Goal: Task Accomplishment & Management: Use online tool/utility

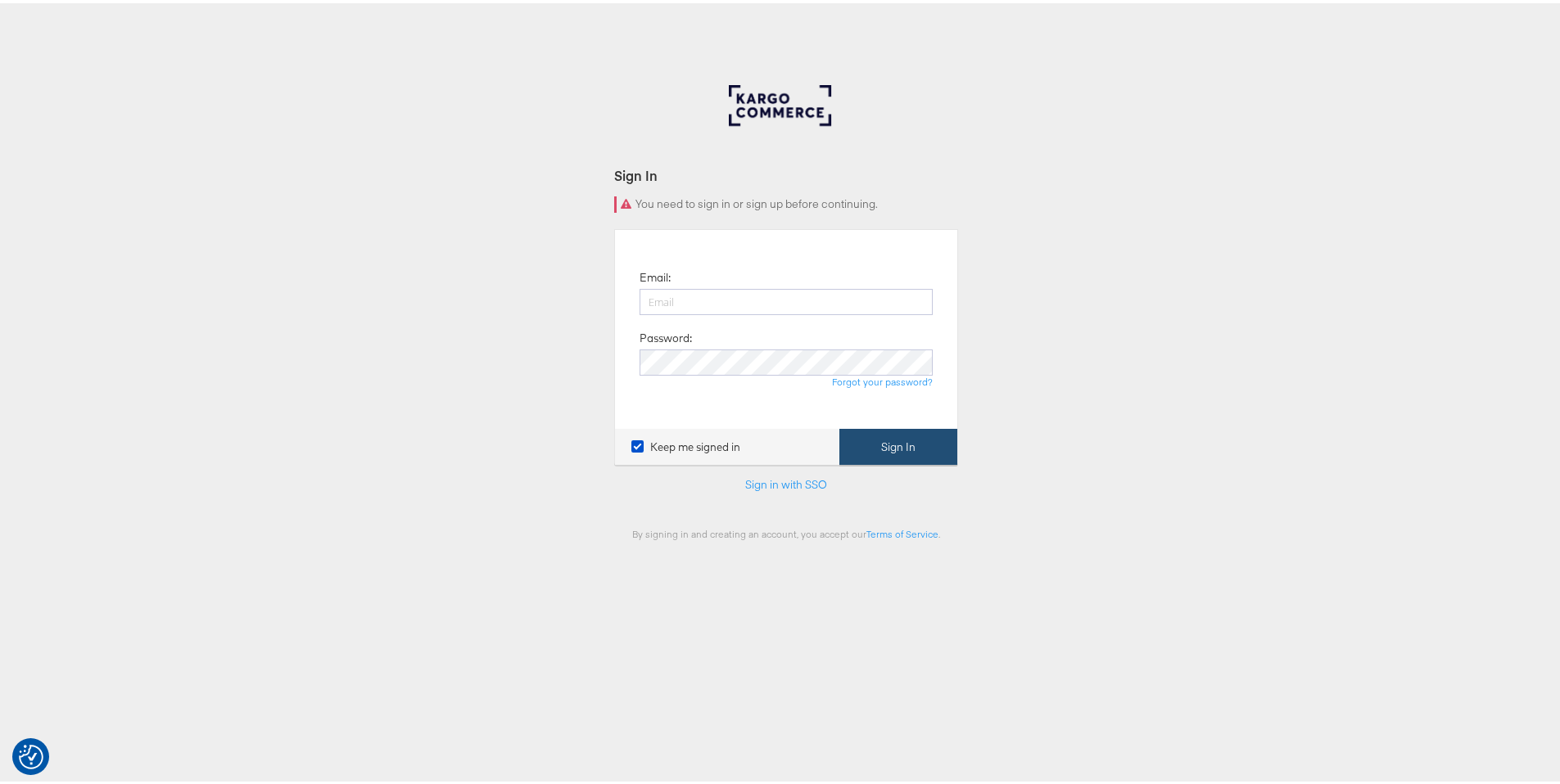
type input "ruben.ruiz@kargo.com"
click at [896, 449] on button "Sign In" at bounding box center [898, 443] width 118 height 37
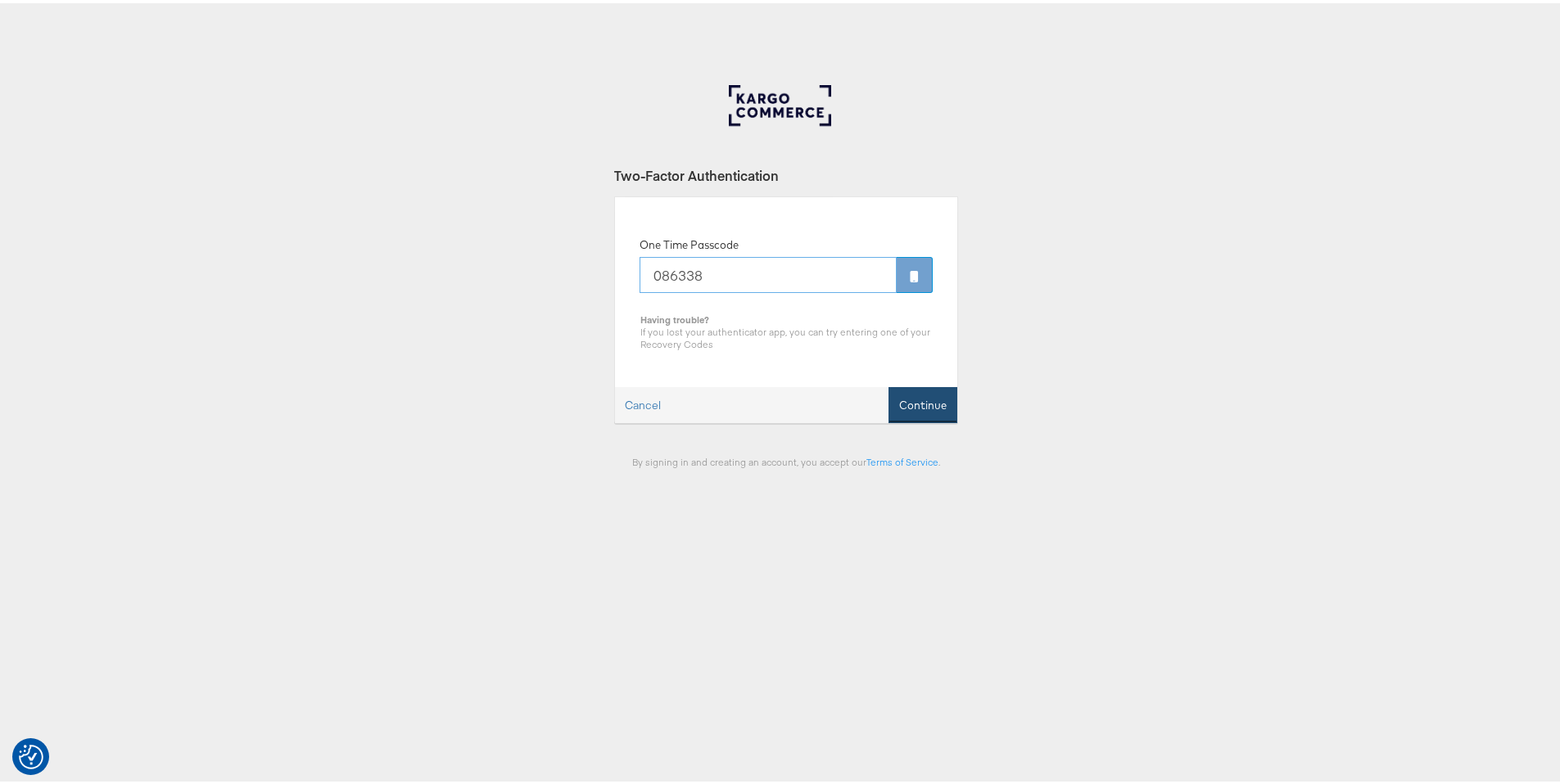
type input "086338"
click at [908, 405] on button "Continue" at bounding box center [923, 402] width 68 height 37
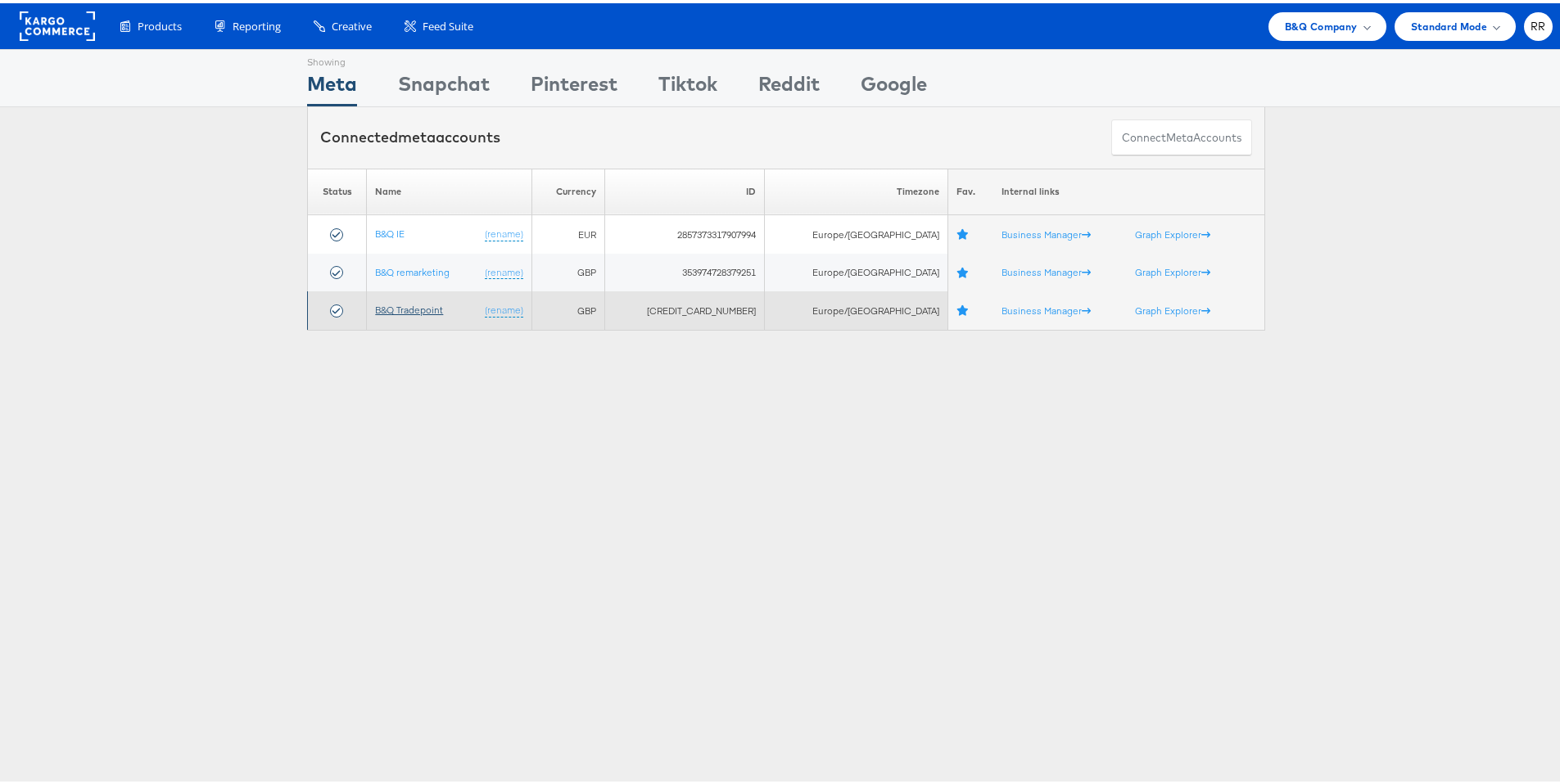
click at [422, 308] on link "B&Q Tradepoint" at bounding box center [409, 307] width 68 height 13
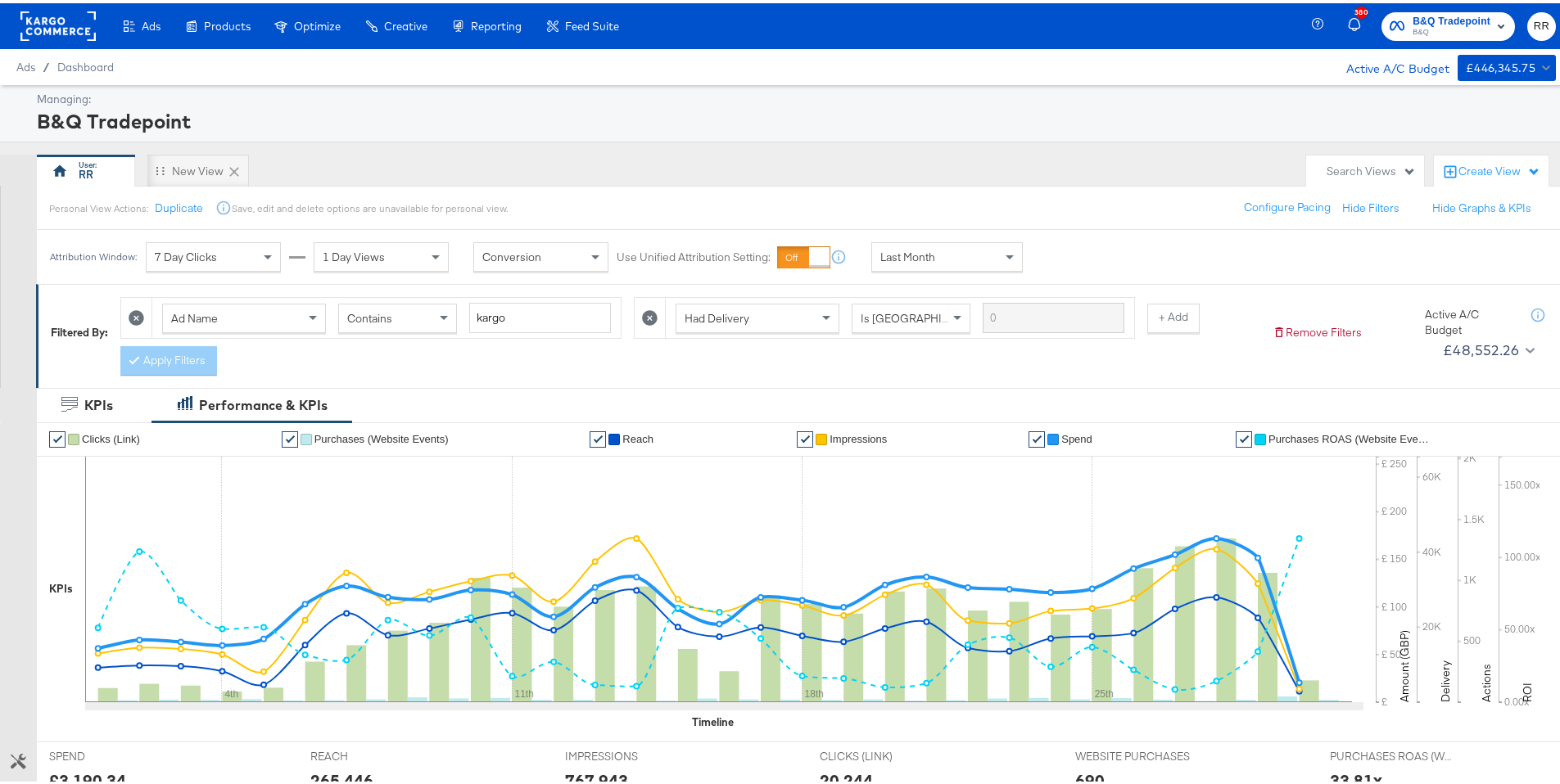
click at [959, 269] on div "Attribution Window: 7 Day Clicks 1 Day Views Conversion Use Unified Attribution…" at bounding box center [540, 254] width 1007 height 54
click at [969, 259] on div "Last Month" at bounding box center [946, 254] width 150 height 28
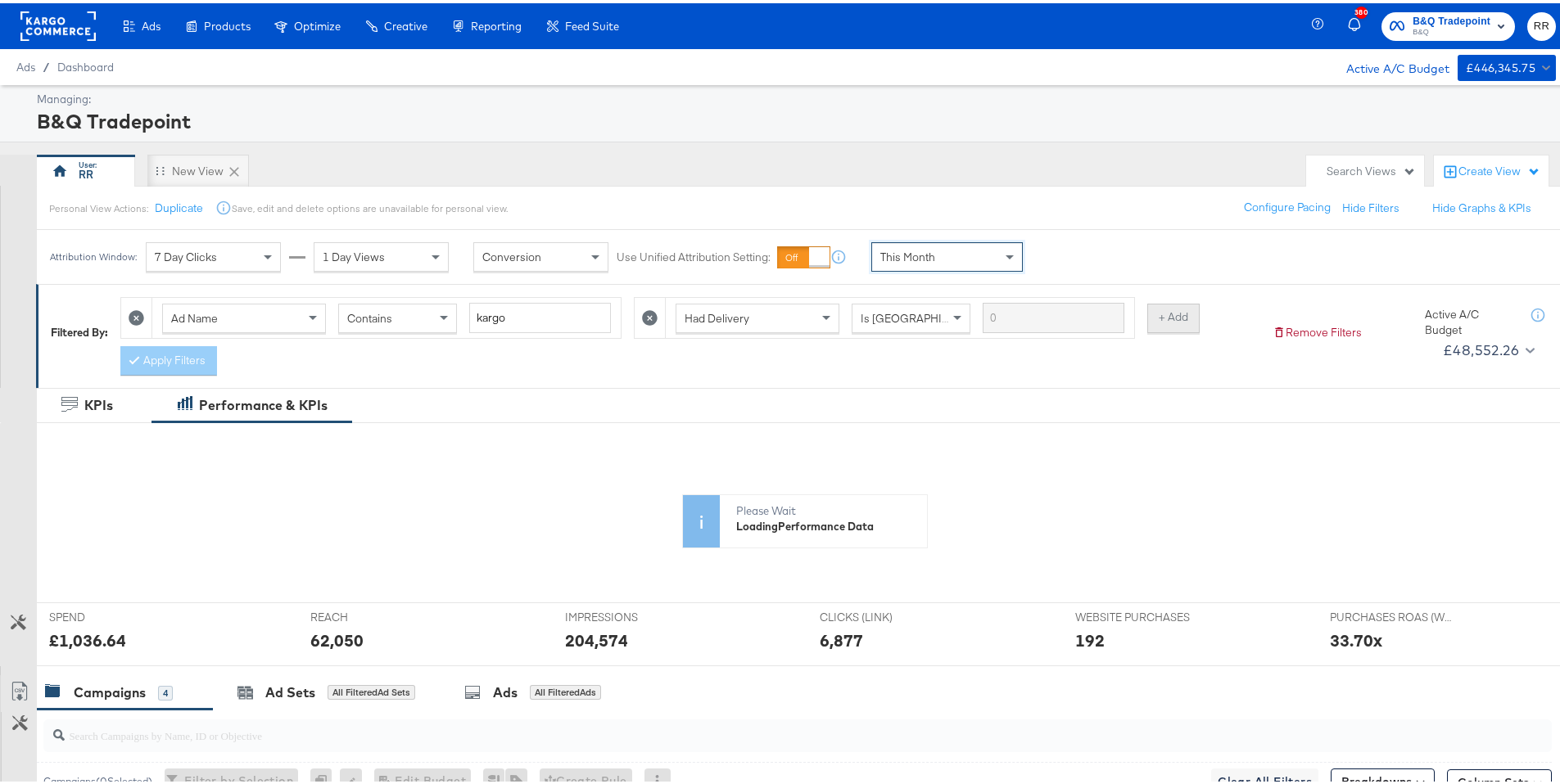
click at [1159, 314] on button "+ Add" at bounding box center [1173, 315] width 52 height 30
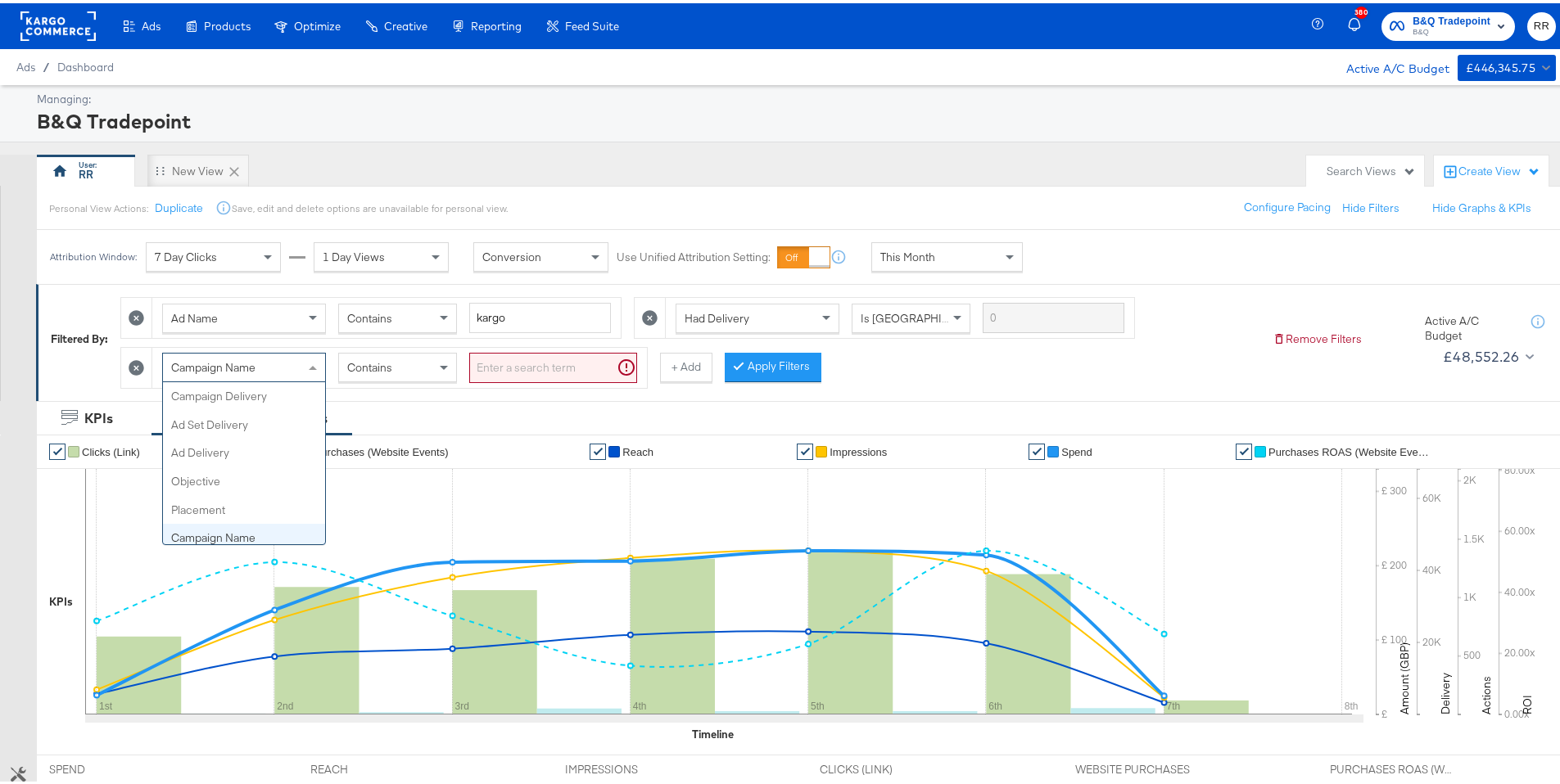
click at [239, 358] on span "Campaign Name" at bounding box center [213, 364] width 85 height 14
type input "a"
type input "id"
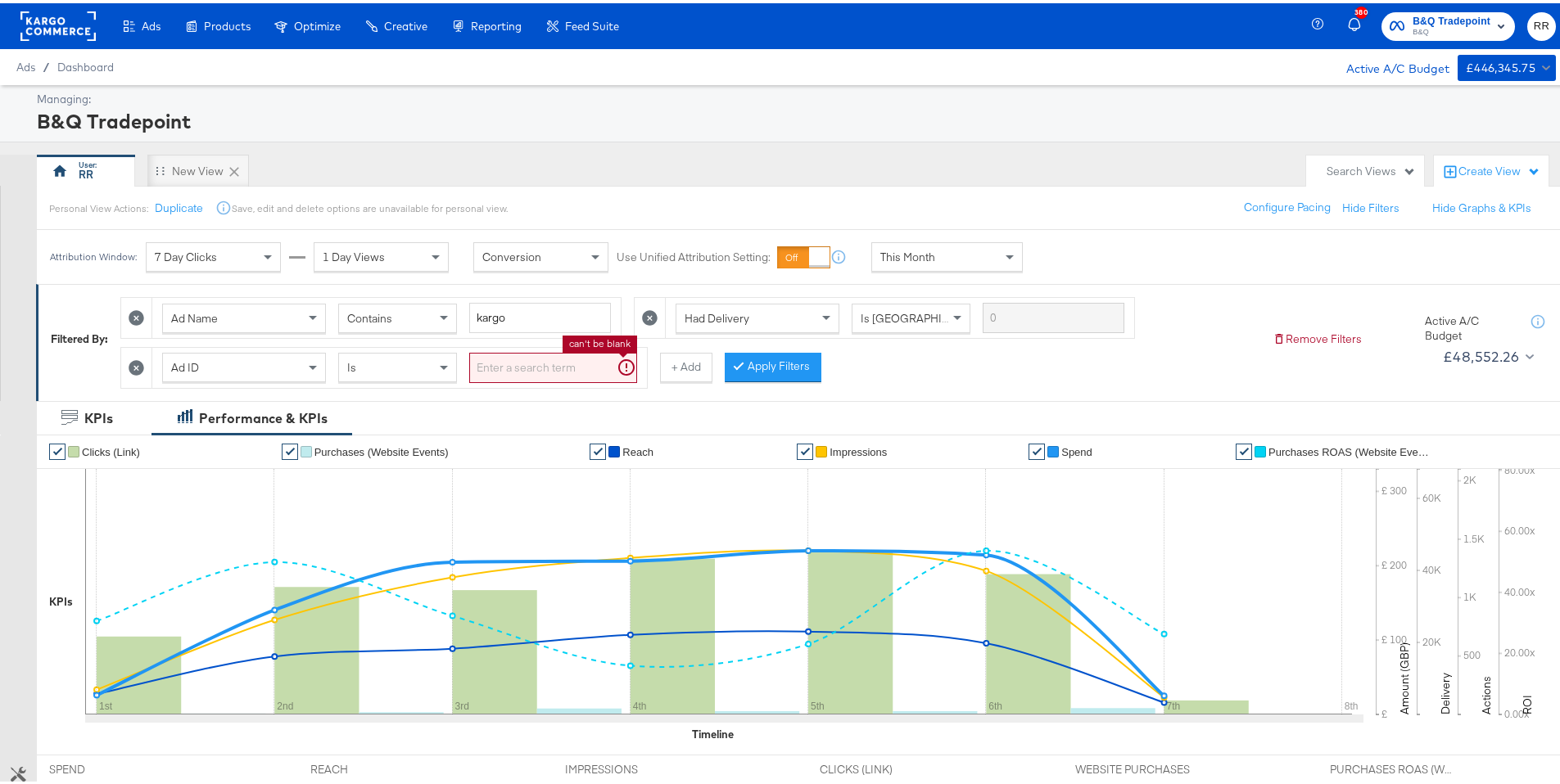
click at [520, 372] on input "search" at bounding box center [553, 365] width 168 height 31
paste input "120201137192670498"
type input "120201137192670498"
click at [769, 365] on button "Apply Filters" at bounding box center [746, 364] width 96 height 30
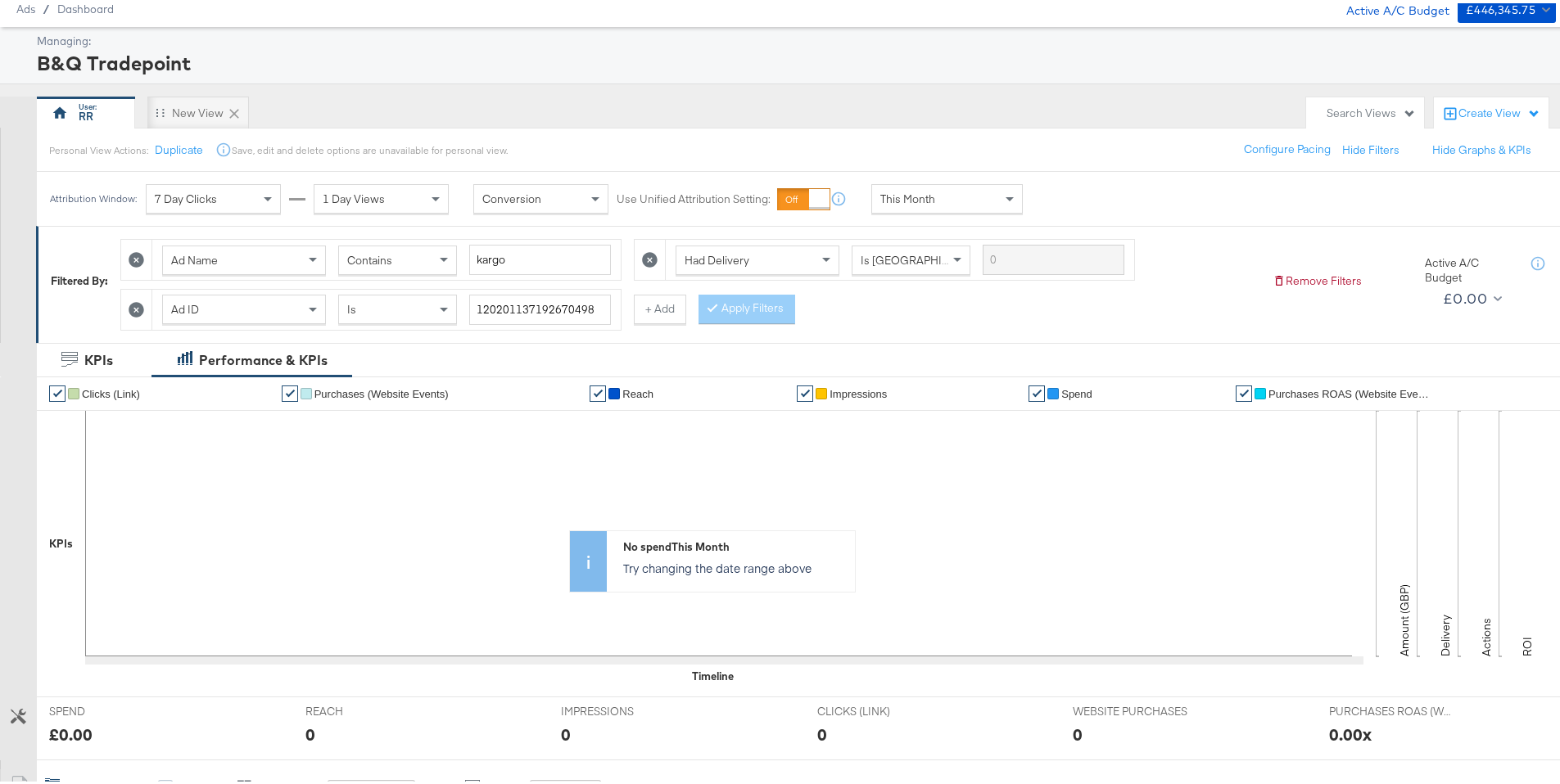
scroll to position [55, 0]
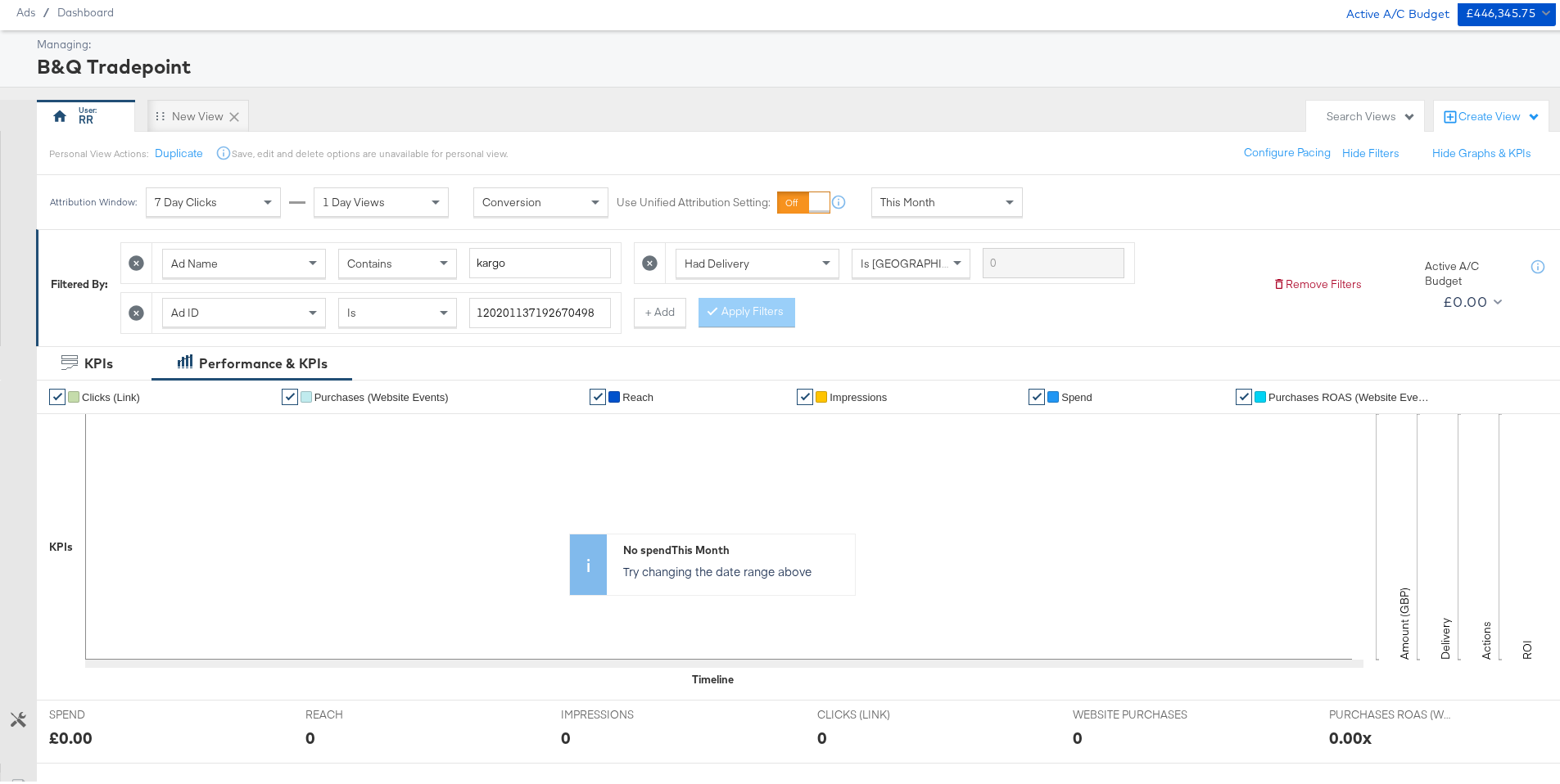
click at [140, 254] on icon at bounding box center [136, 259] width 15 height 15
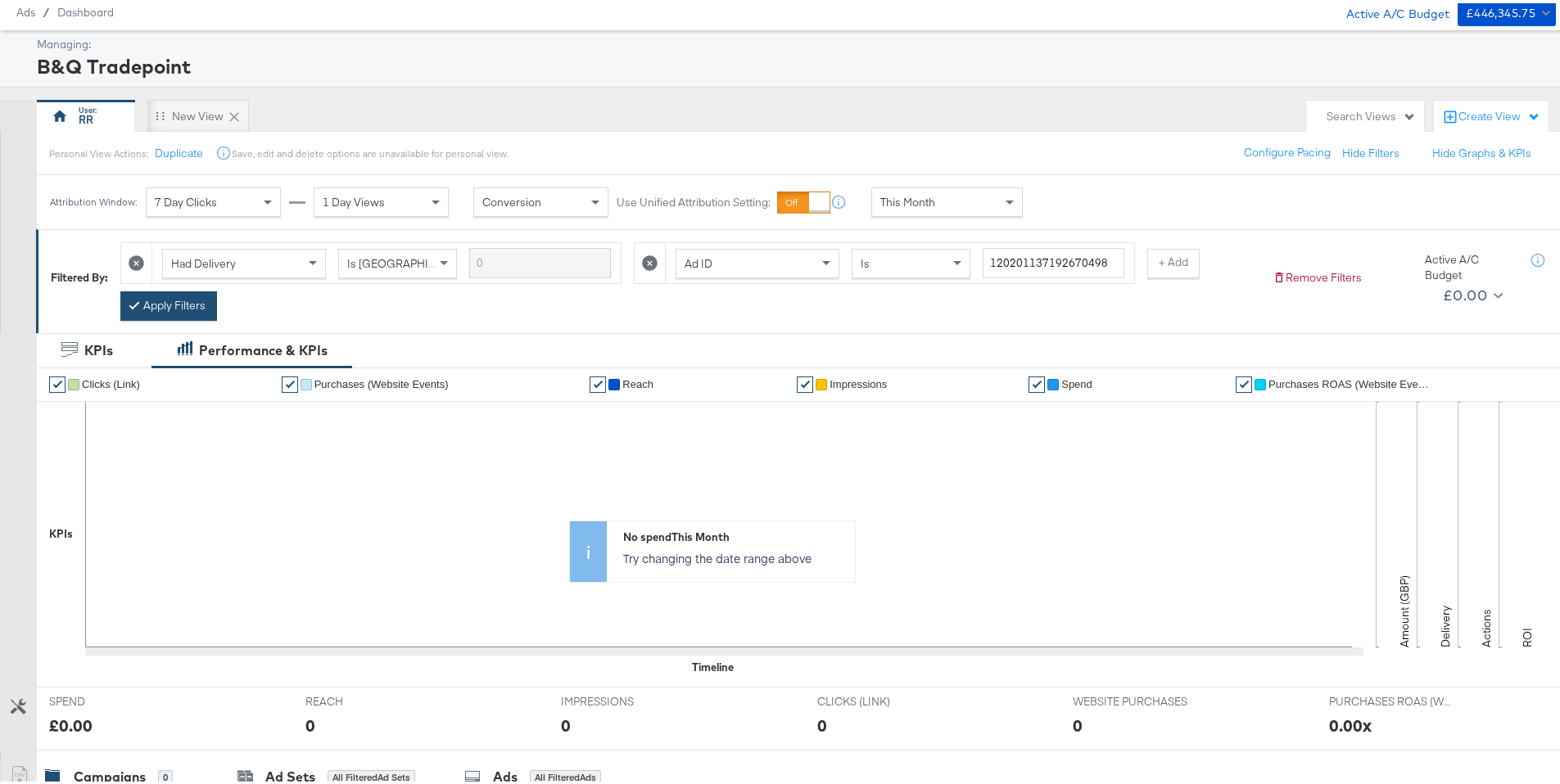
click at [187, 302] on button "Apply Filters" at bounding box center [168, 302] width 96 height 30
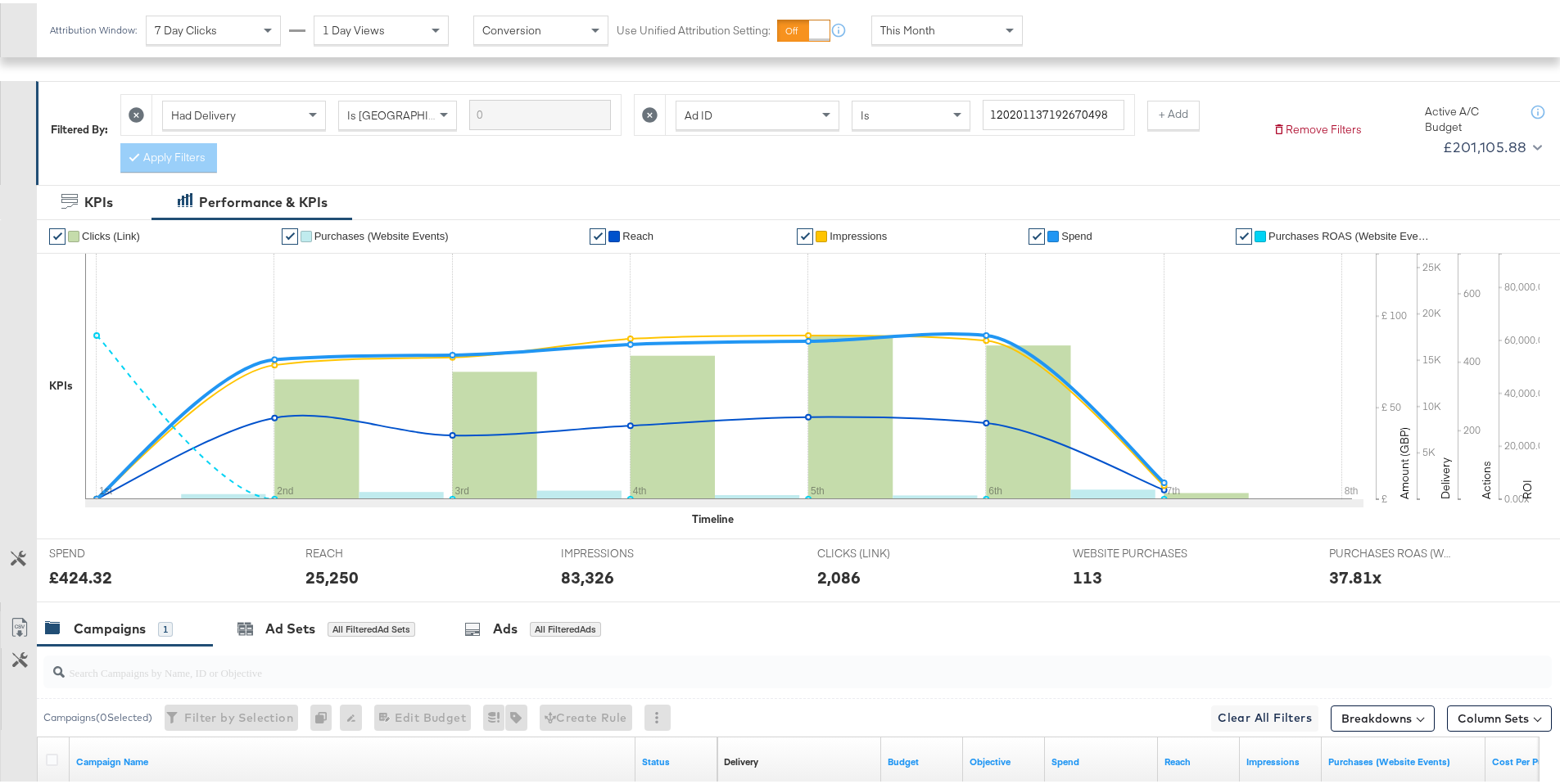
scroll to position [360, 0]
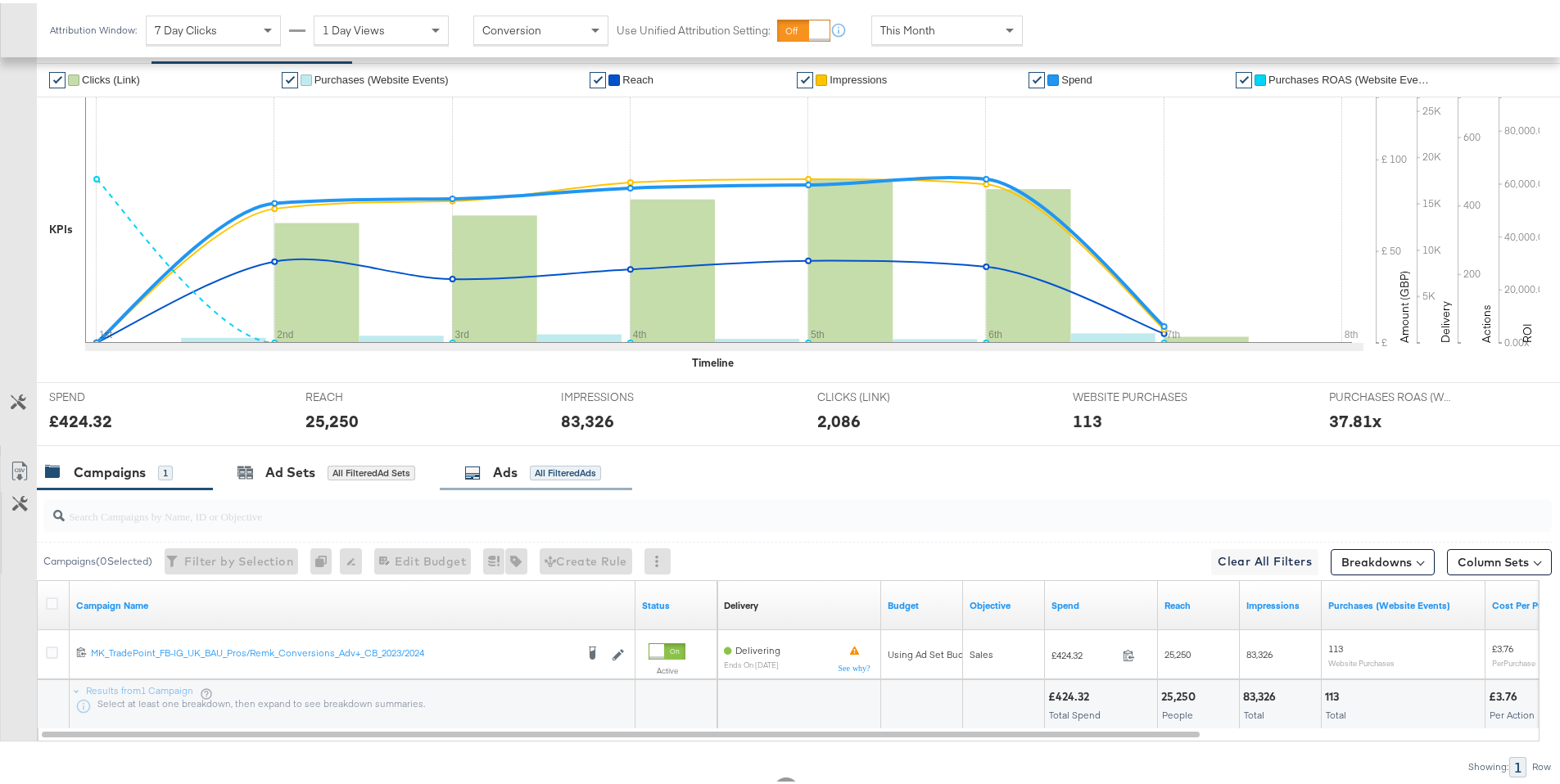
click at [562, 477] on div "All Filtered Ads" at bounding box center [565, 469] width 71 height 14
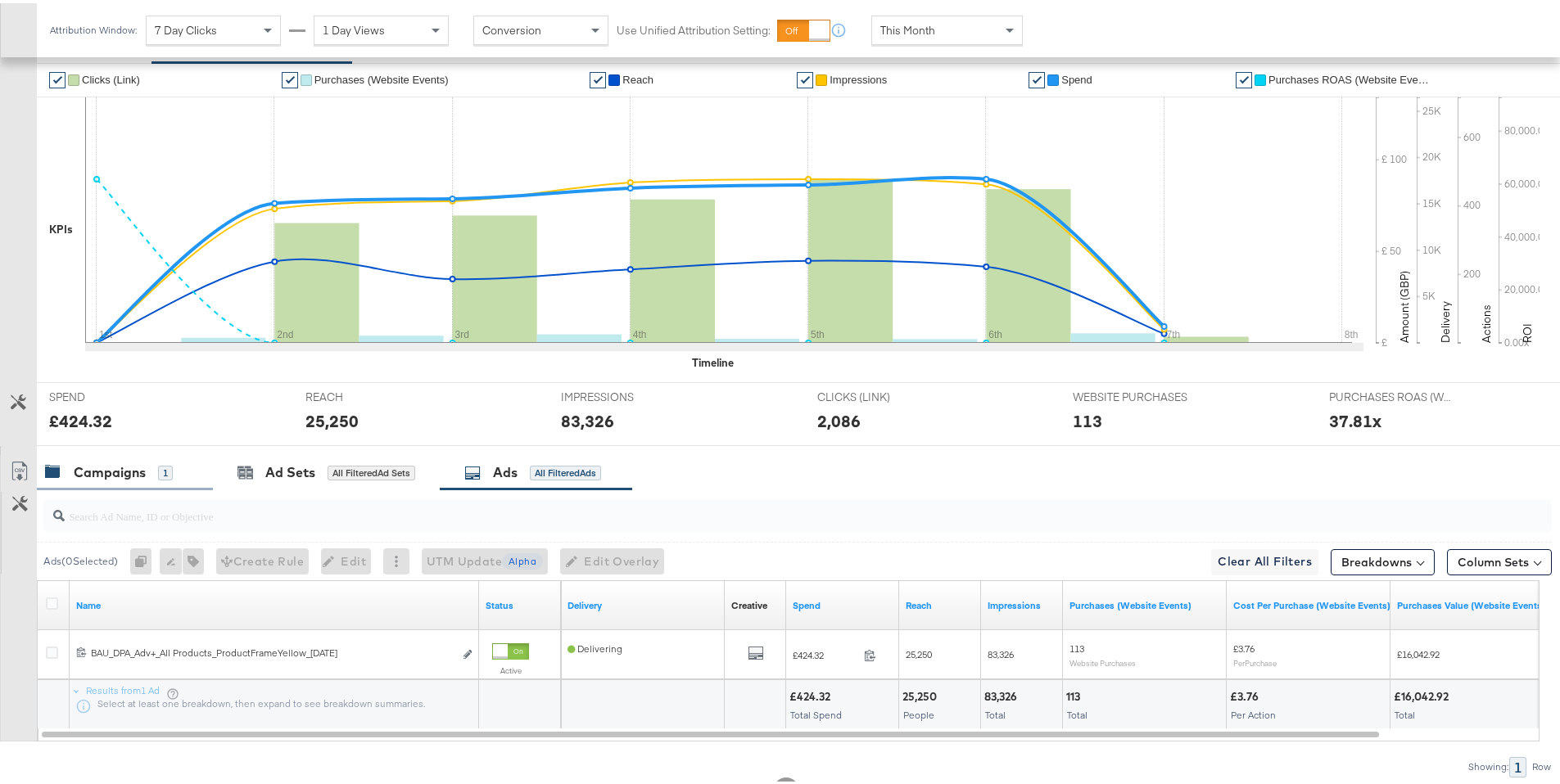
click at [131, 468] on div "Campaigns" at bounding box center [110, 469] width 72 height 19
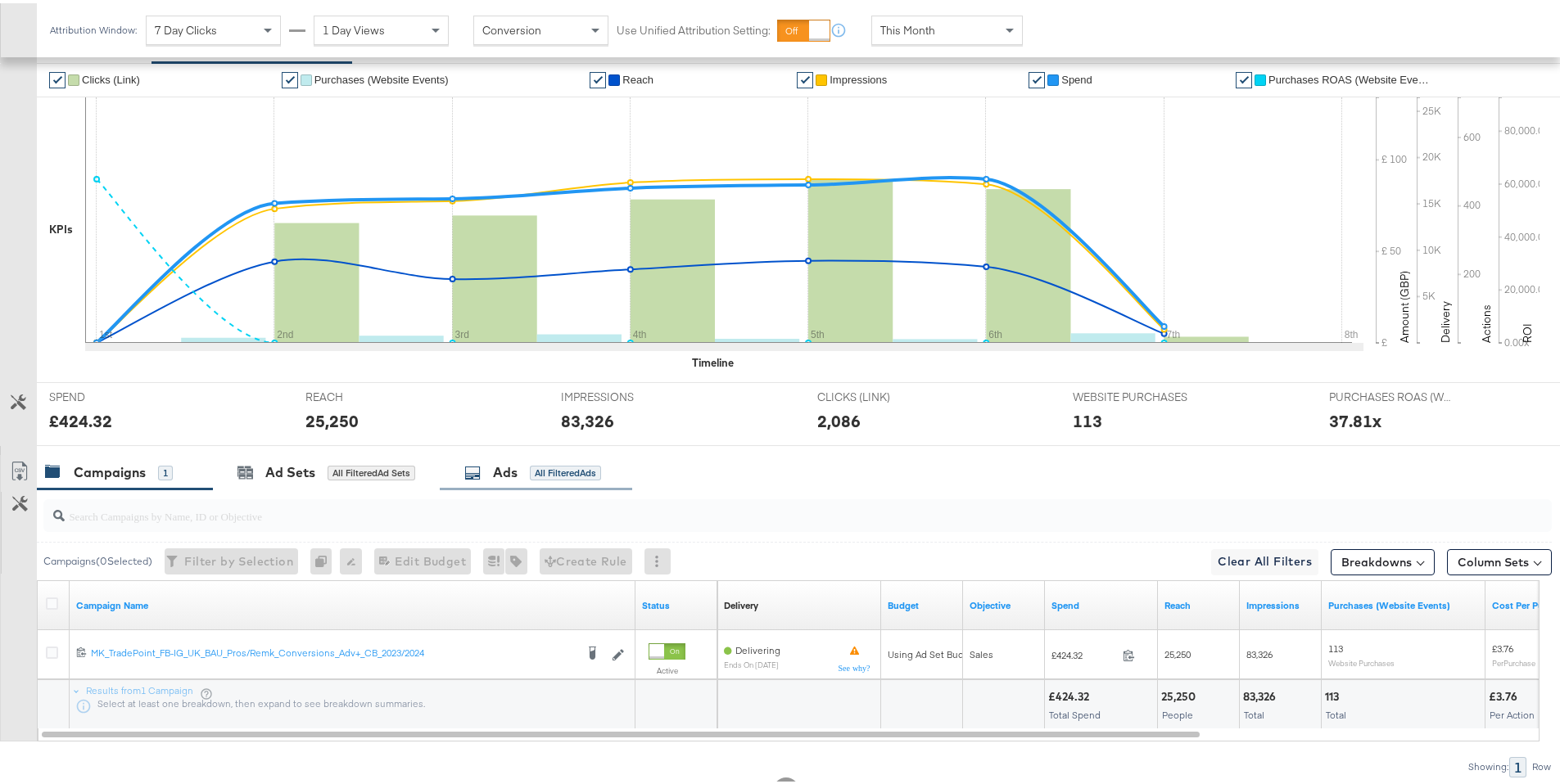
click at [542, 468] on div "All Filtered Ads" at bounding box center [565, 469] width 71 height 14
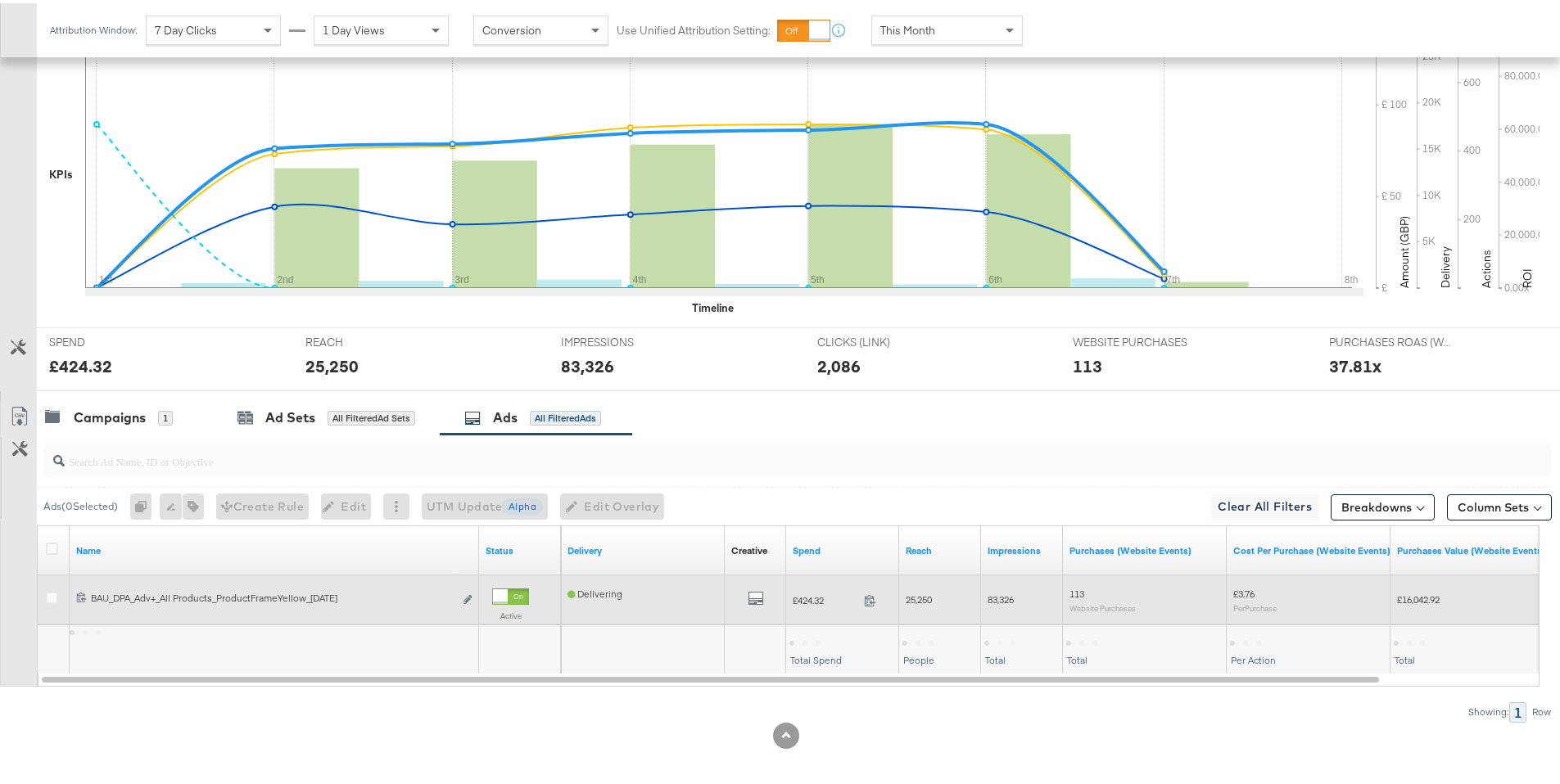
scroll to position [421, 0]
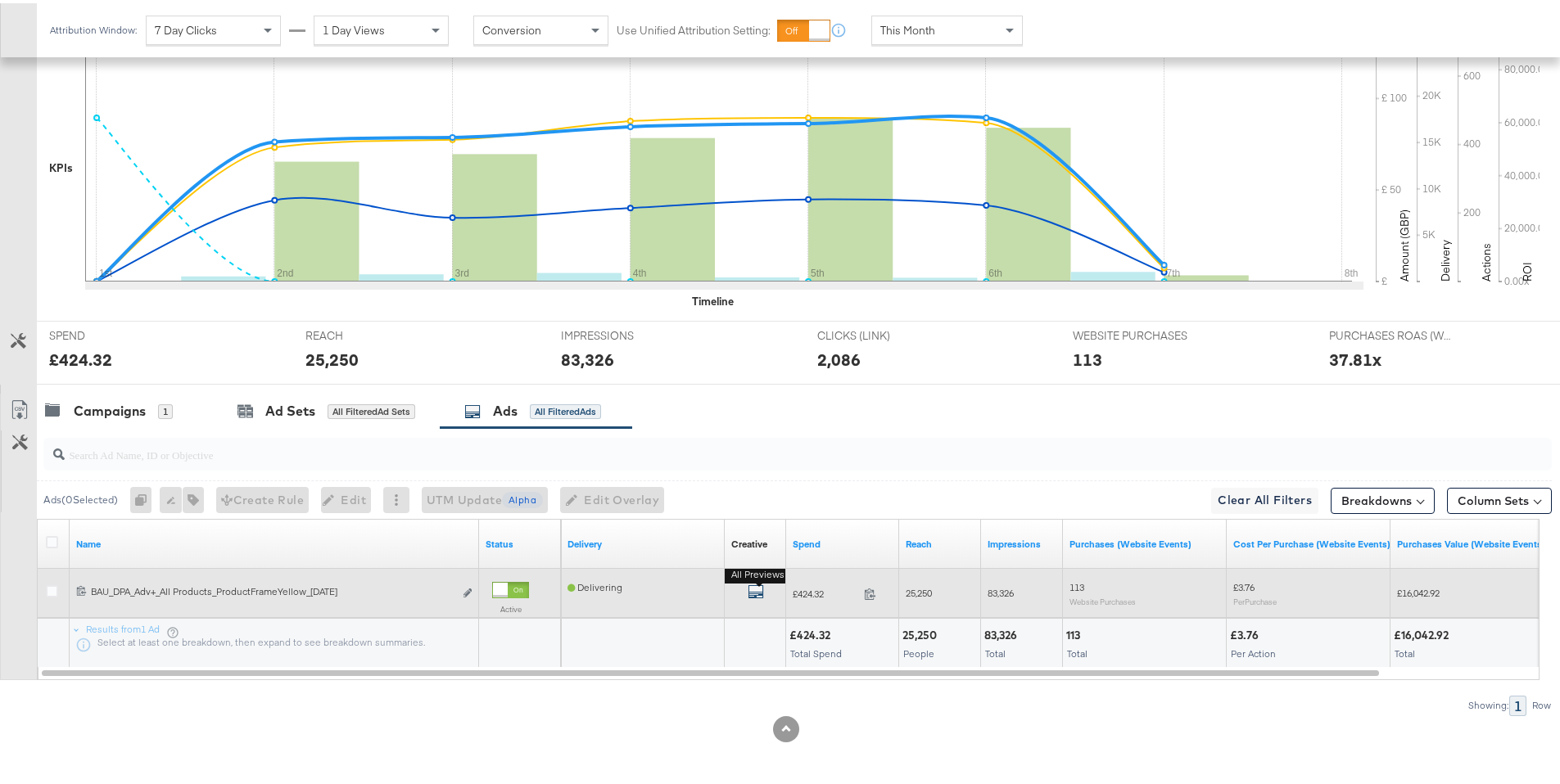
click at [761, 582] on icon "default" at bounding box center [756, 588] width 16 height 16
